Goal: Task Accomplishment & Management: Use online tool/utility

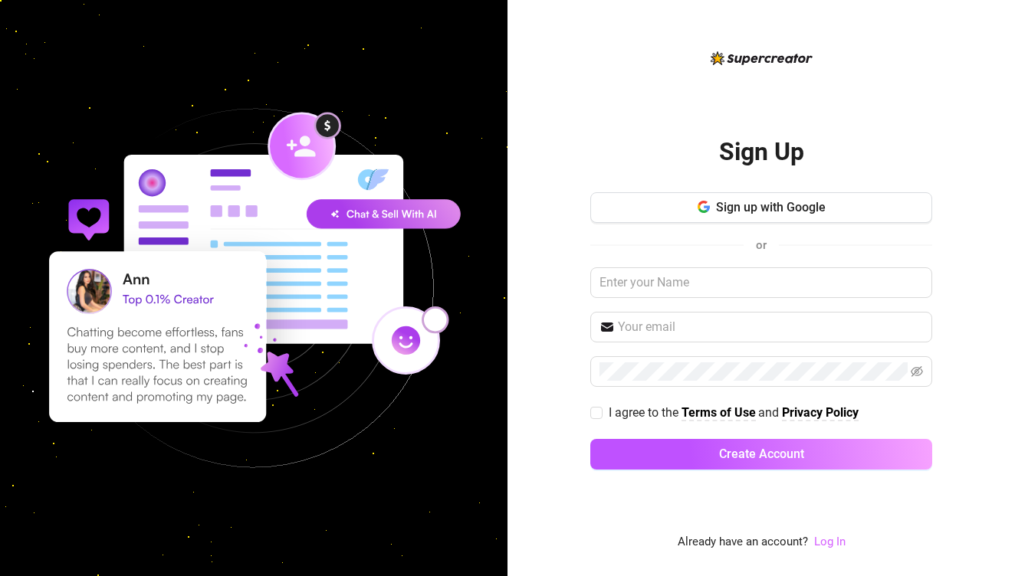
click at [826, 540] on link "Log In" at bounding box center [829, 542] width 31 height 14
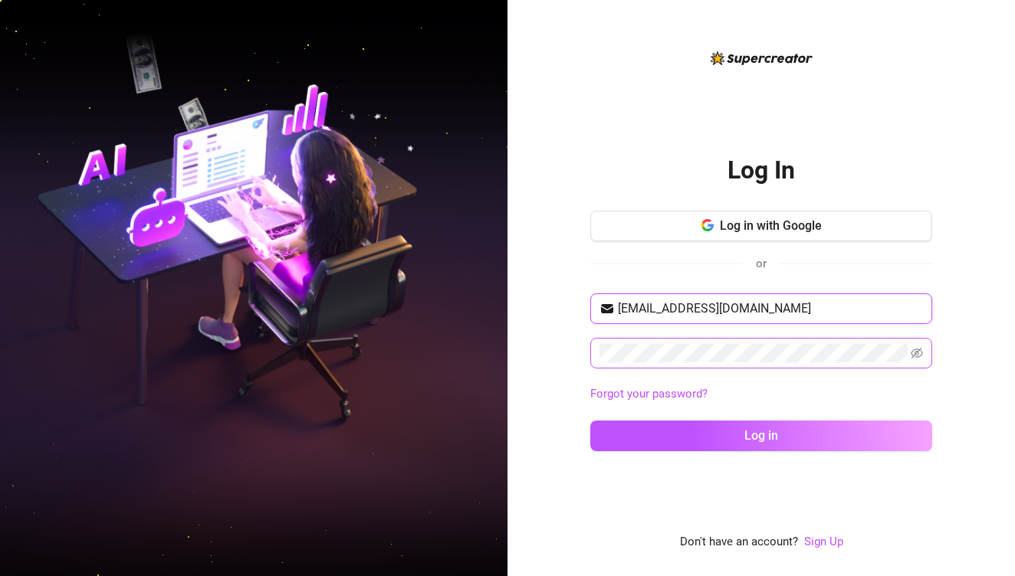
type input "[EMAIL_ADDRESS][DOMAIN_NAME]"
click at [731, 363] on span at bounding box center [761, 353] width 342 height 31
click at [920, 353] on icon "eye-invisible" at bounding box center [917, 353] width 12 height 12
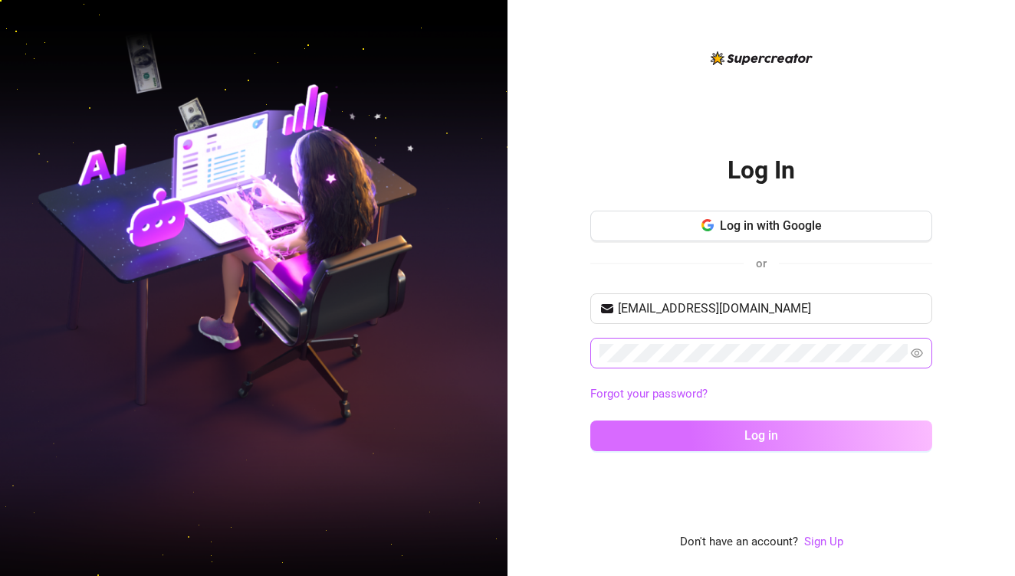
click at [882, 430] on button "Log in" at bounding box center [761, 436] width 342 height 31
